Goal: Communication & Community: Ask a question

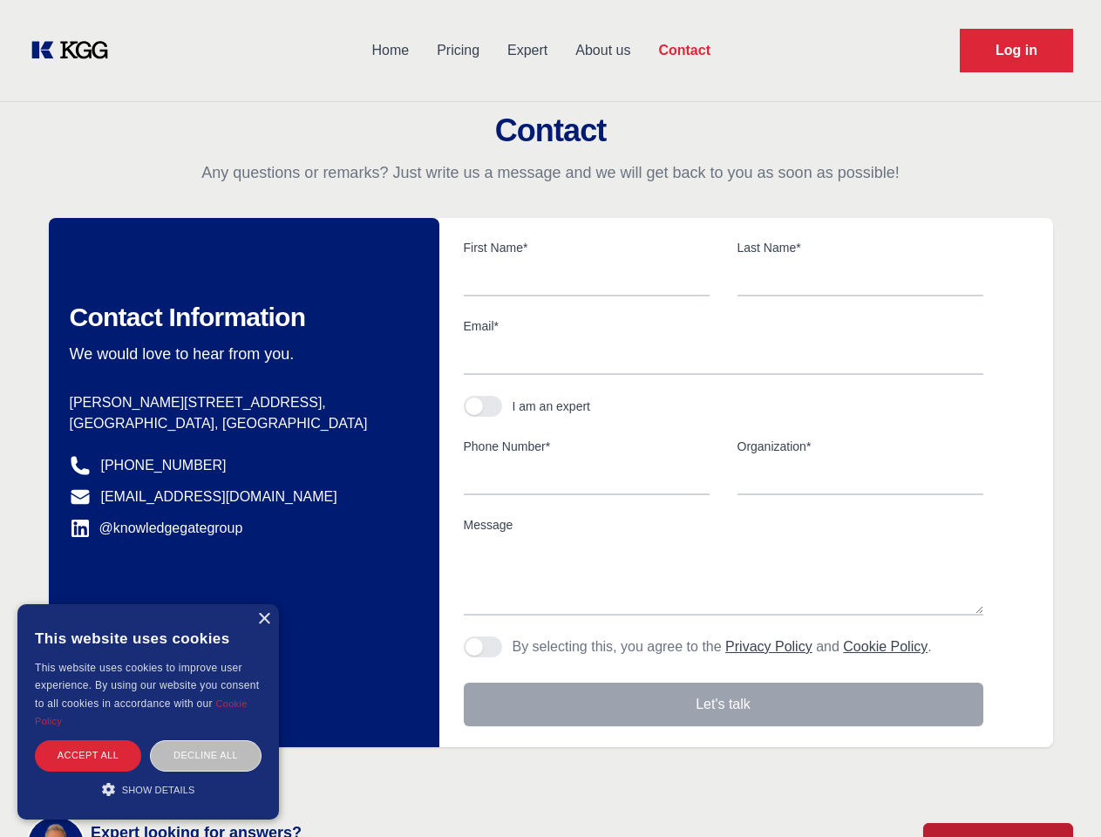
click at [550, 419] on form "First Name* Last Name* Email* I am an expert Phone Number* Organization* Messag…" at bounding box center [750, 482] width 607 height 487
click at [483, 406] on button "button" at bounding box center [483, 406] width 38 height 21
click at [483, 647] on button "Agree to policies" at bounding box center [483, 647] width 38 height 21
click at [724, 705] on button "Let's talk" at bounding box center [724, 705] width 520 height 44
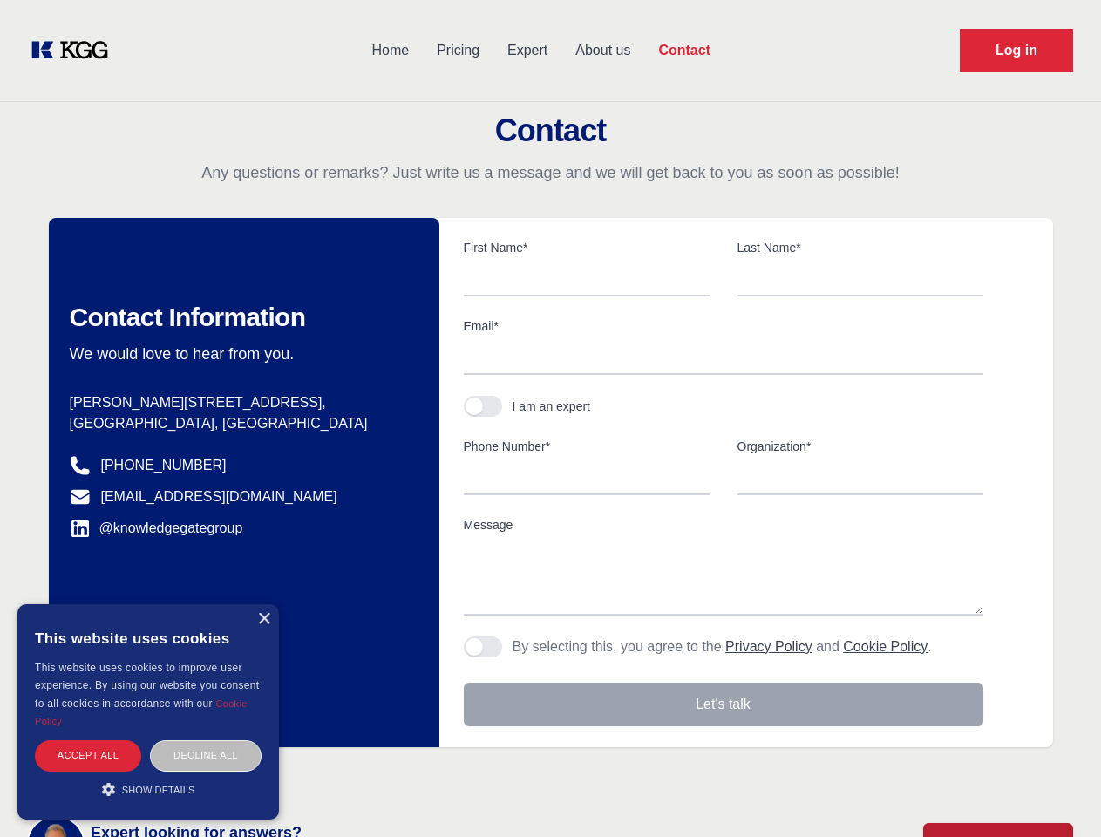
click at [263, 619] on div "×" at bounding box center [263, 619] width 13 height 13
click at [88, 755] on div "Accept all" at bounding box center [88, 755] width 106 height 31
click at [206, 755] on div "Decline all" at bounding box center [206, 755] width 112 height 31
click at [148, 789] on span "Show details" at bounding box center [158, 790] width 73 height 10
